Goal: Find specific page/section: Find specific page/section

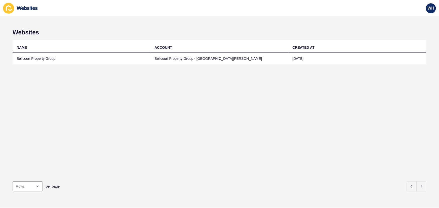
click at [181, 58] on td "Bellcourt Property Group - [GEOGRAPHIC_DATA][PERSON_NAME]" at bounding box center [220, 59] width 138 height 12
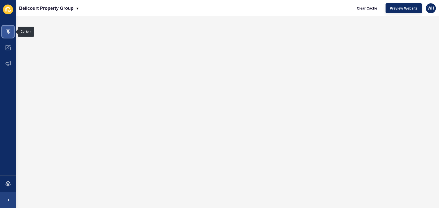
click at [5, 30] on span at bounding box center [8, 32] width 16 height 16
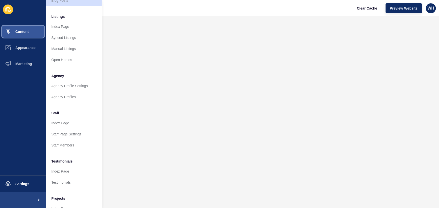
scroll to position [90, 0]
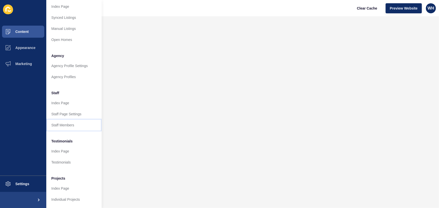
click at [67, 124] on link "Staff Members" at bounding box center [73, 125] width 55 height 11
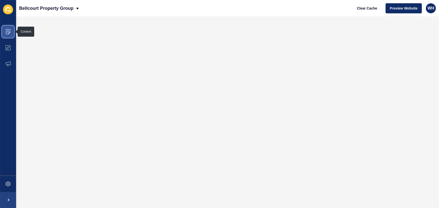
click at [7, 33] on icon at bounding box center [8, 31] width 5 height 5
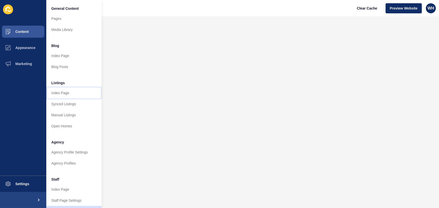
click at [64, 92] on link "Index Page" at bounding box center [73, 93] width 55 height 11
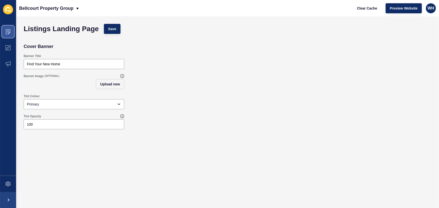
click at [9, 31] on icon at bounding box center [8, 31] width 5 height 5
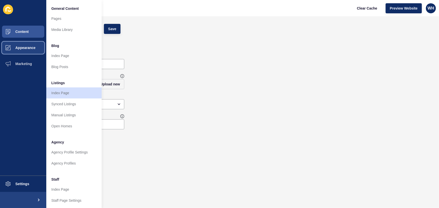
click at [26, 47] on span "Appearance" at bounding box center [17, 48] width 36 height 4
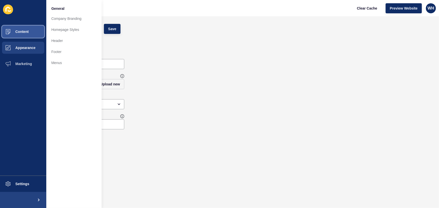
click at [20, 31] on span "Content" at bounding box center [13, 32] width 29 height 4
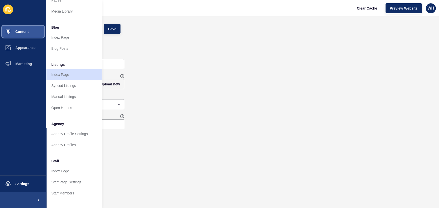
scroll to position [90, 0]
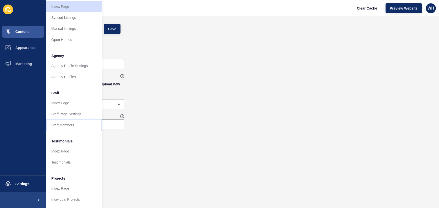
click at [62, 121] on link "Staff Members" at bounding box center [73, 125] width 55 height 11
